Goal: Navigation & Orientation: Find specific page/section

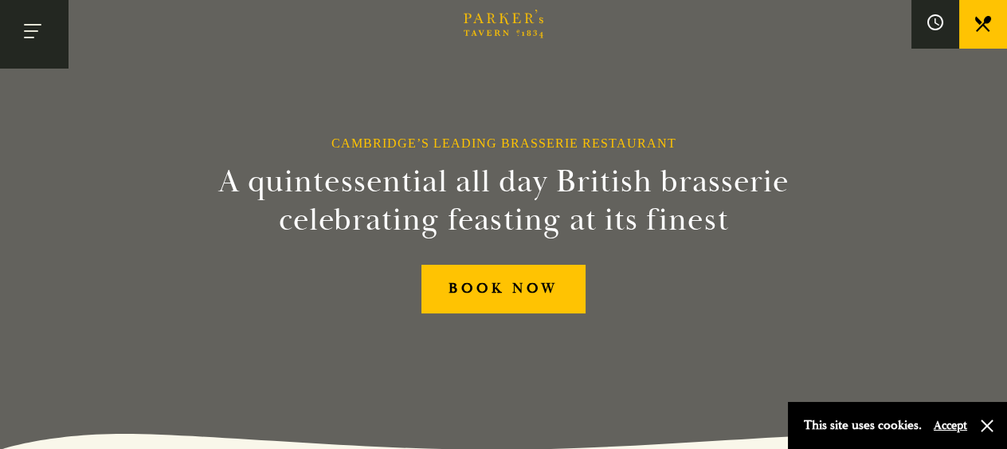
click at [12, 5] on button "Toggle navigation" at bounding box center [34, 34] width 68 height 68
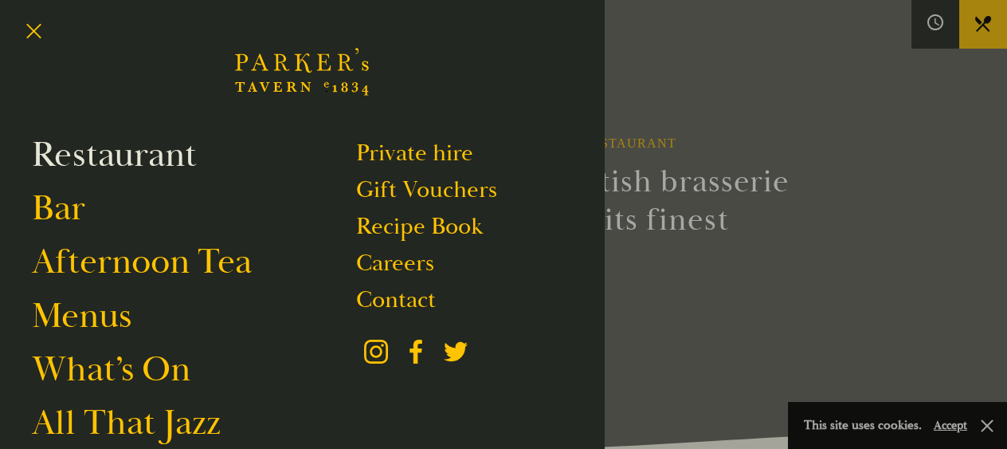
click at [82, 159] on link "Restaurant" at bounding box center [114, 154] width 165 height 45
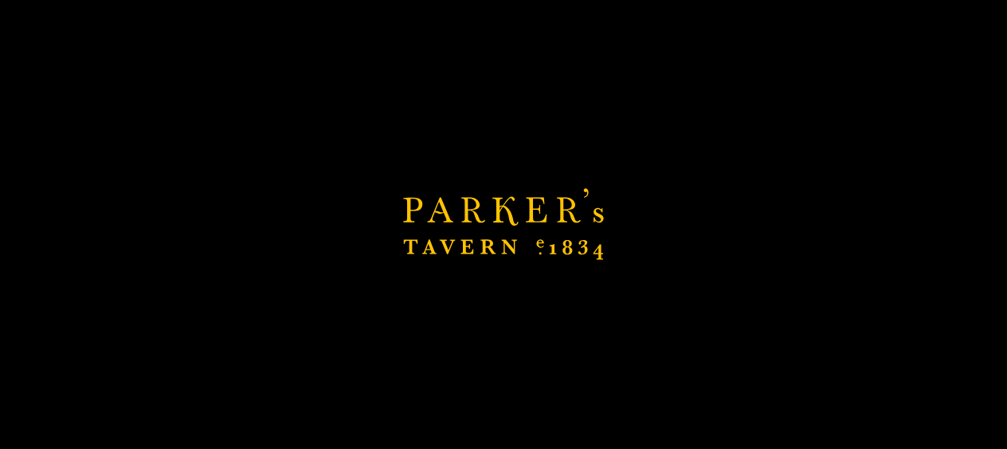
scroll to position [79, 0]
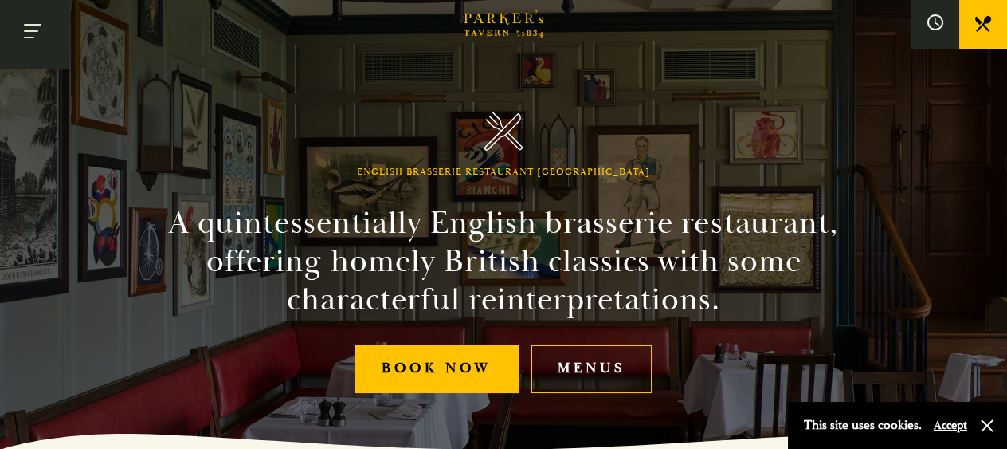
click at [50, 29] on button "Toggle navigation" at bounding box center [34, 34] width 68 height 68
